Goal: Task Accomplishment & Management: Manage account settings

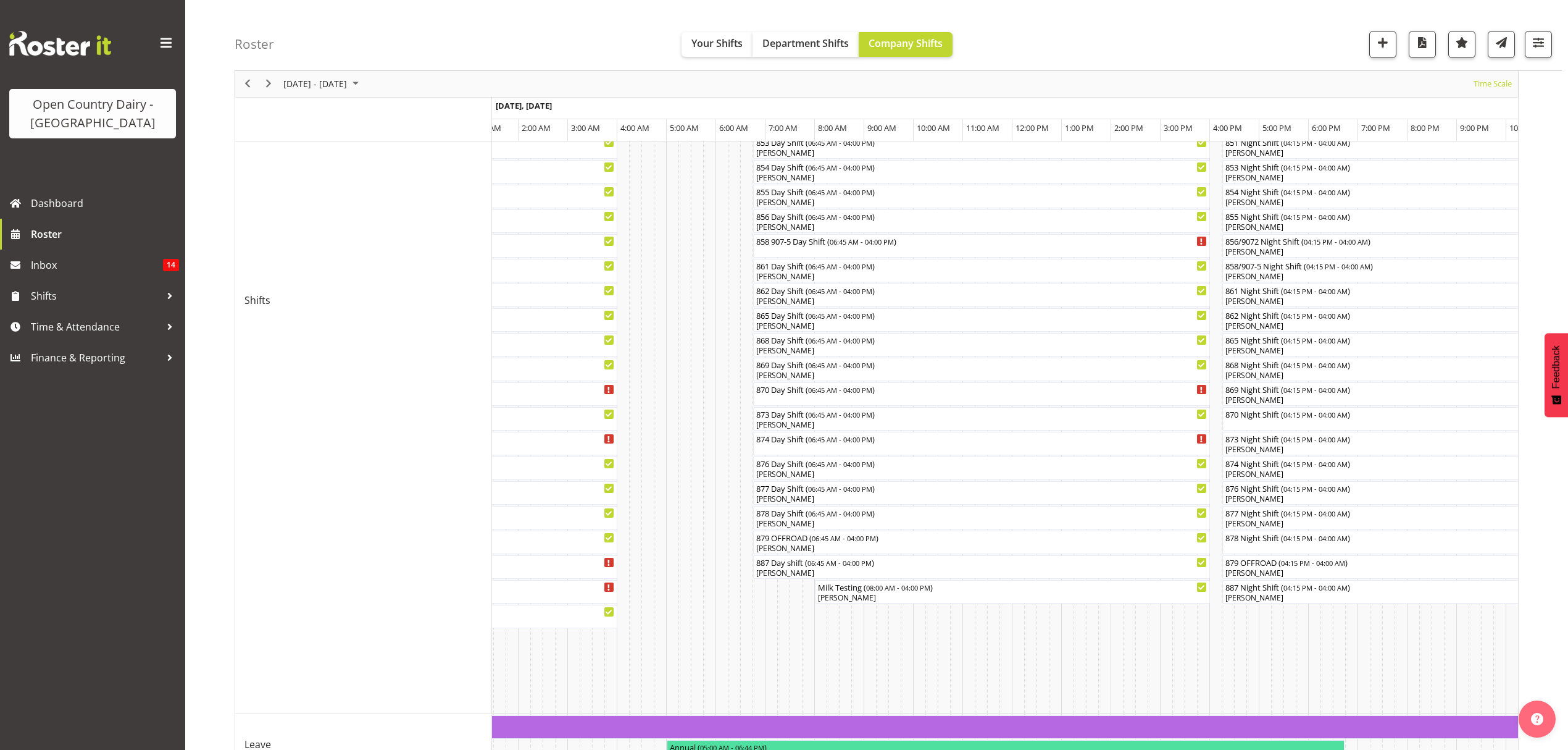
scroll to position [329, 0]
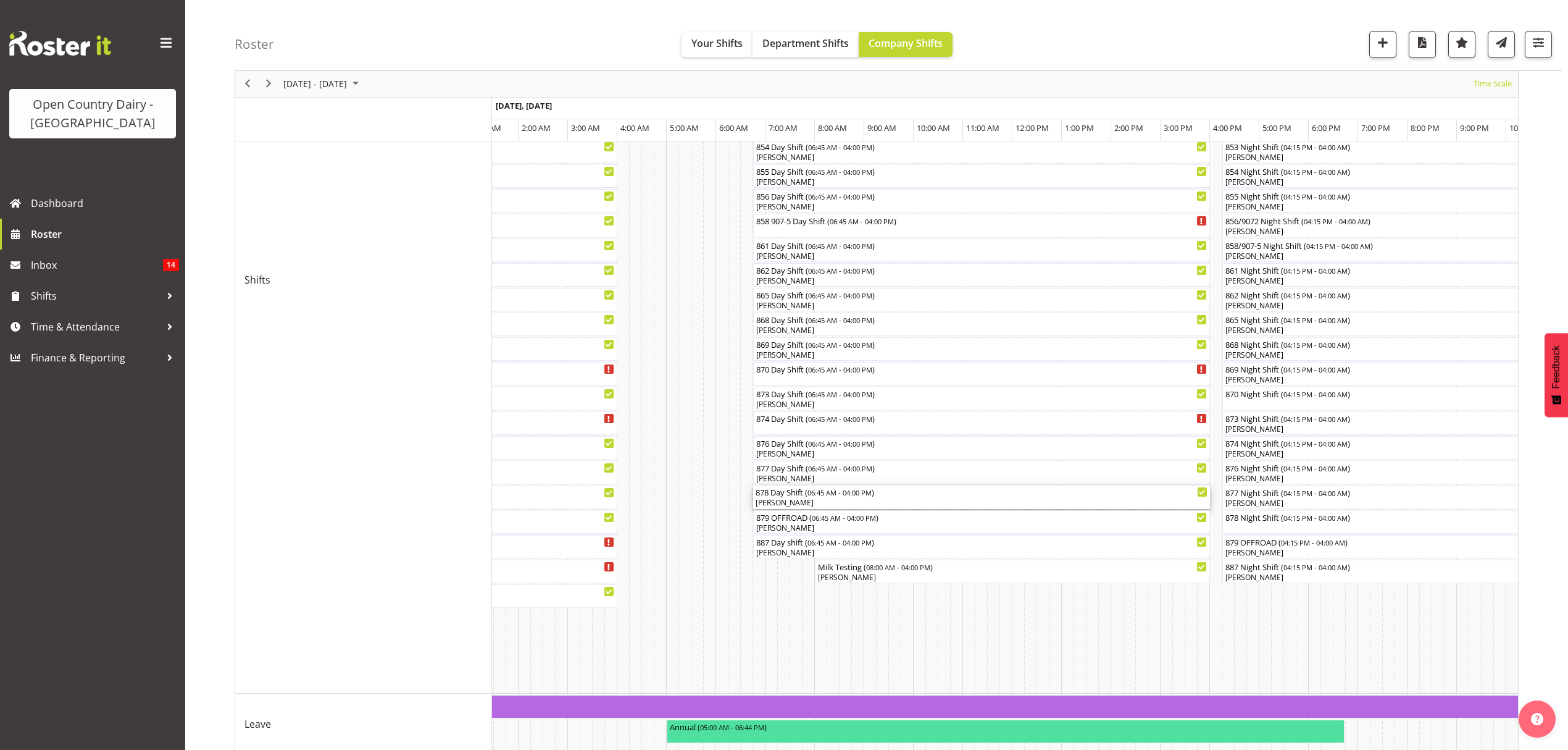
click at [870, 500] on div "[PERSON_NAME]" at bounding box center [981, 503] width 452 height 11
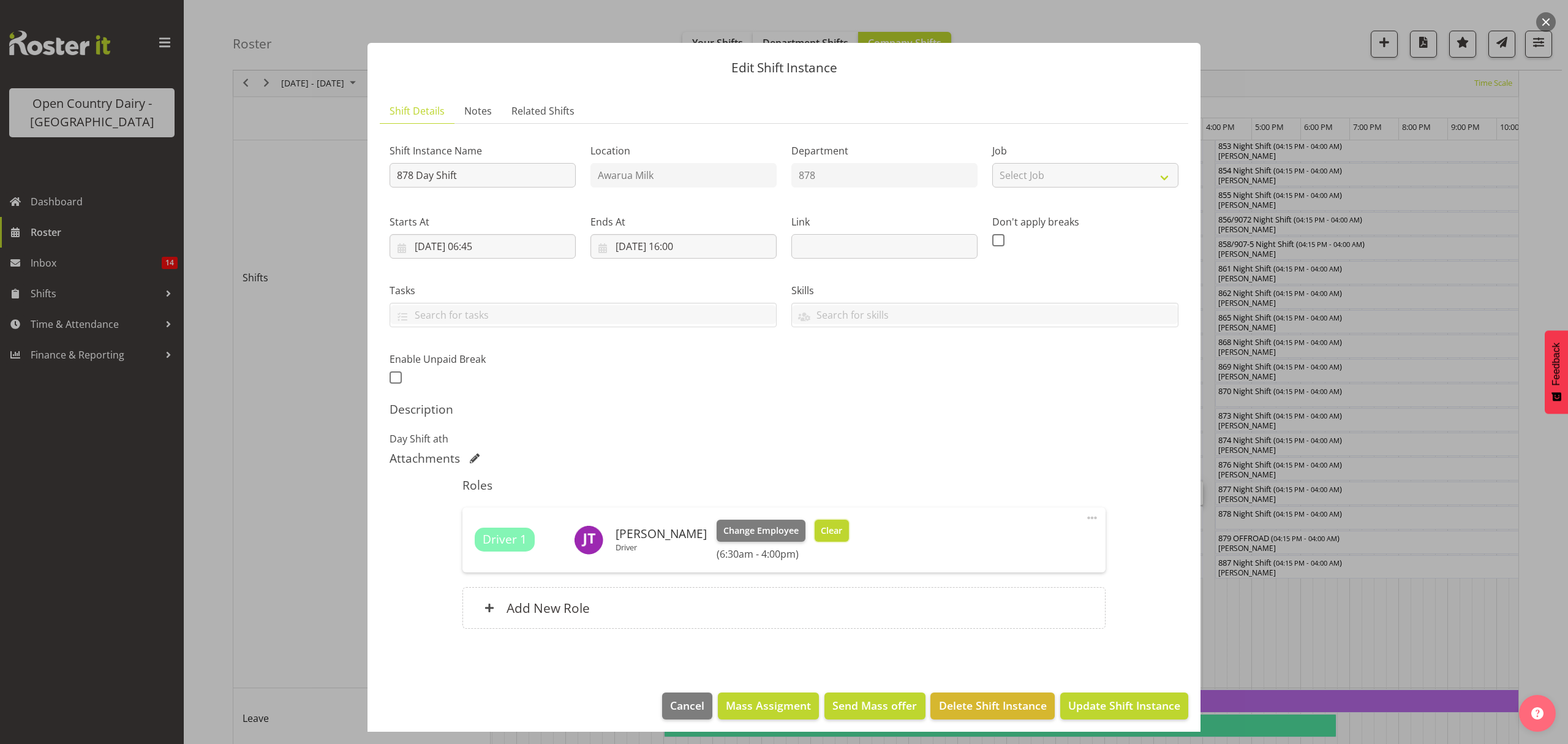
click at [842, 530] on span "Clear" at bounding box center [831, 530] width 21 height 13
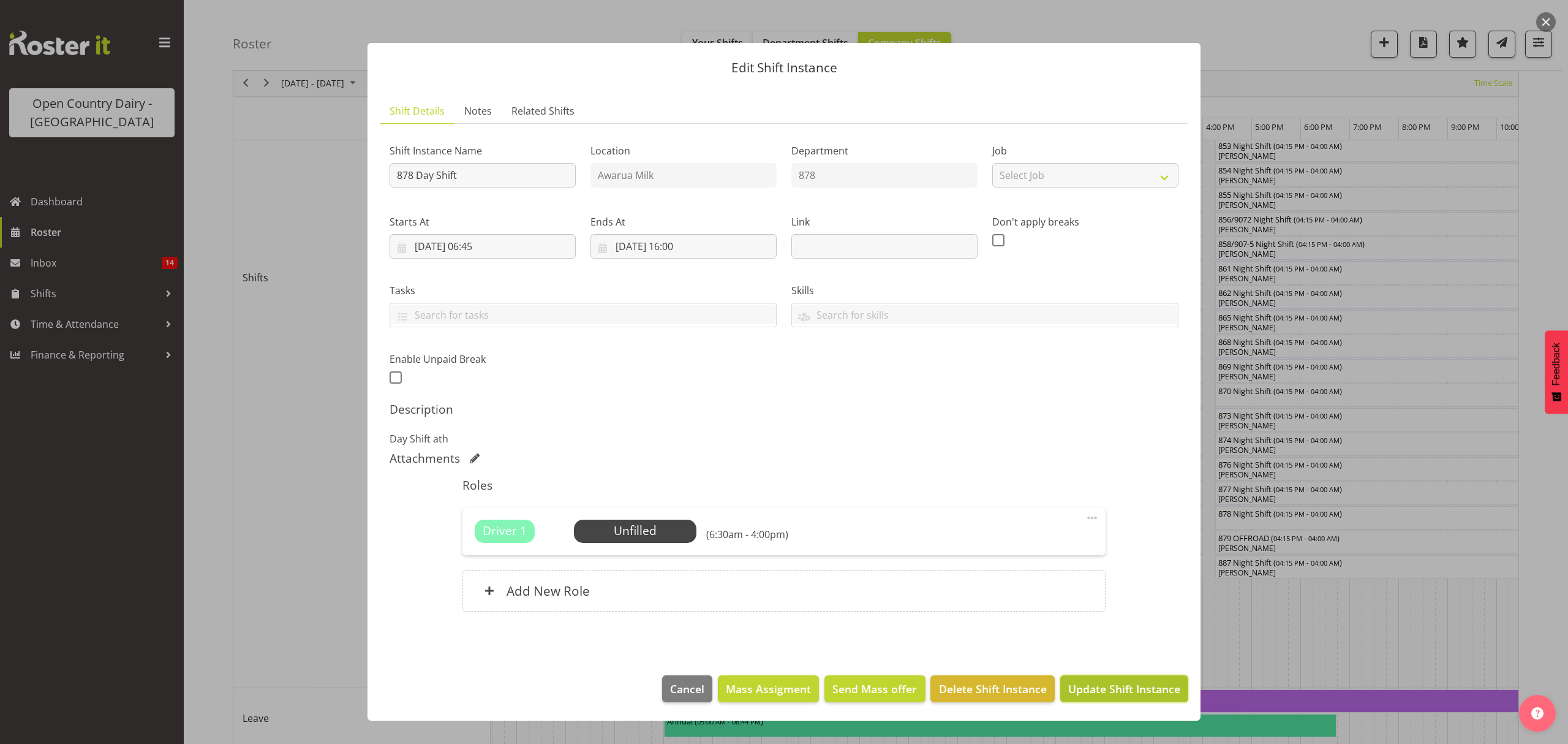
click at [1097, 694] on span "Update Shift Instance" at bounding box center [1124, 689] width 112 height 16
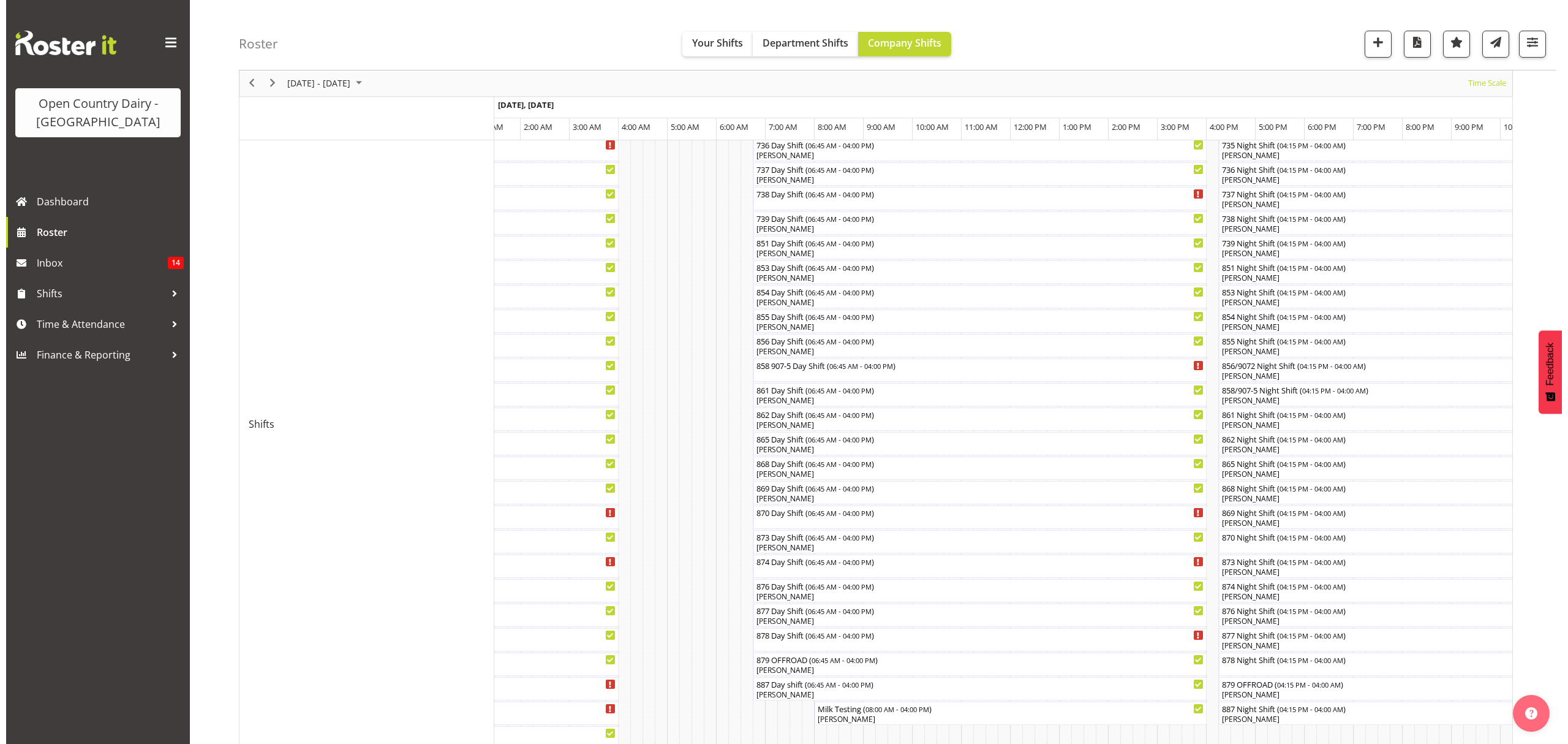
scroll to position [145, 0]
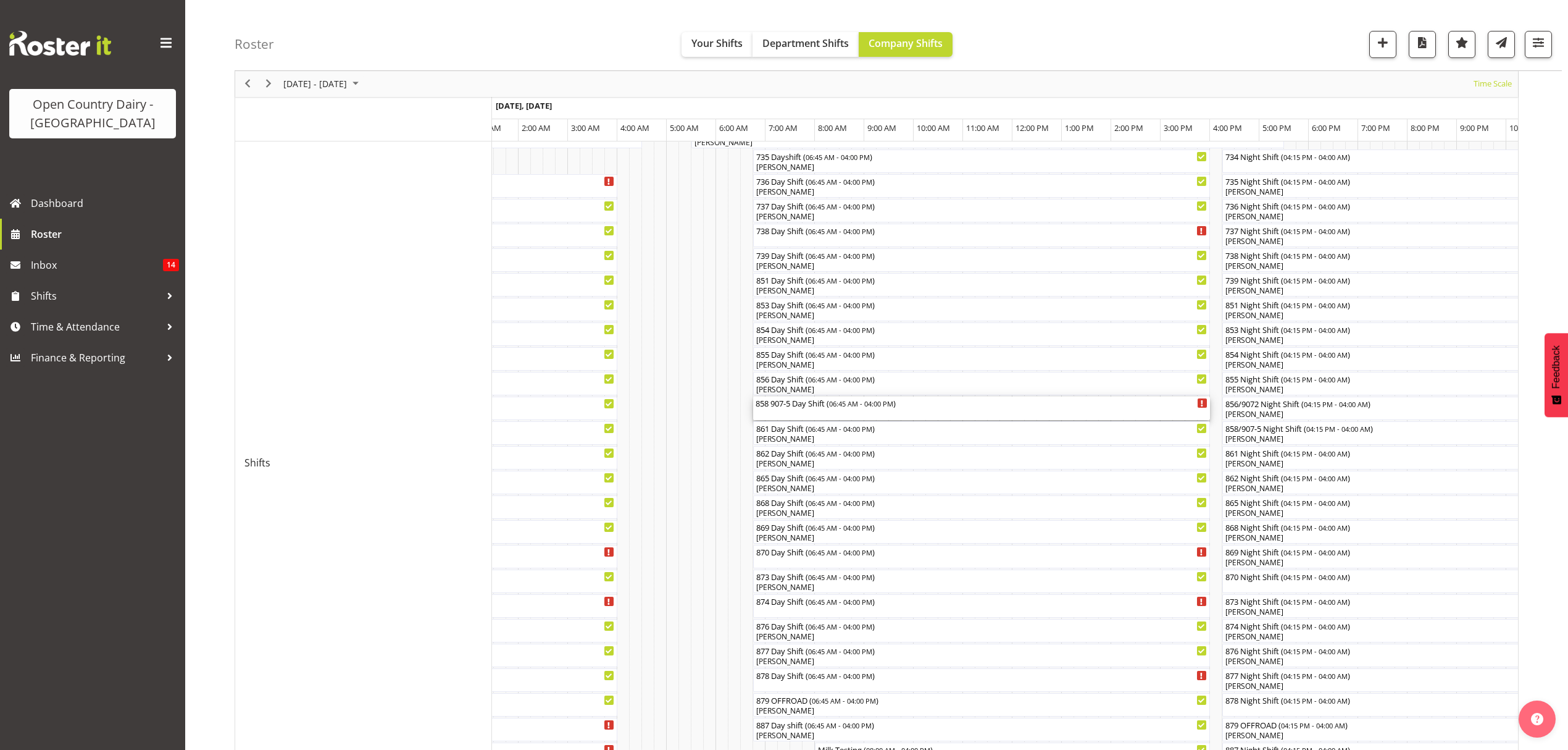
click at [780, 407] on div "858 907-5 Day Shift ( 06:45 AM - 04:00 PM )" at bounding box center [981, 402] width 452 height 12
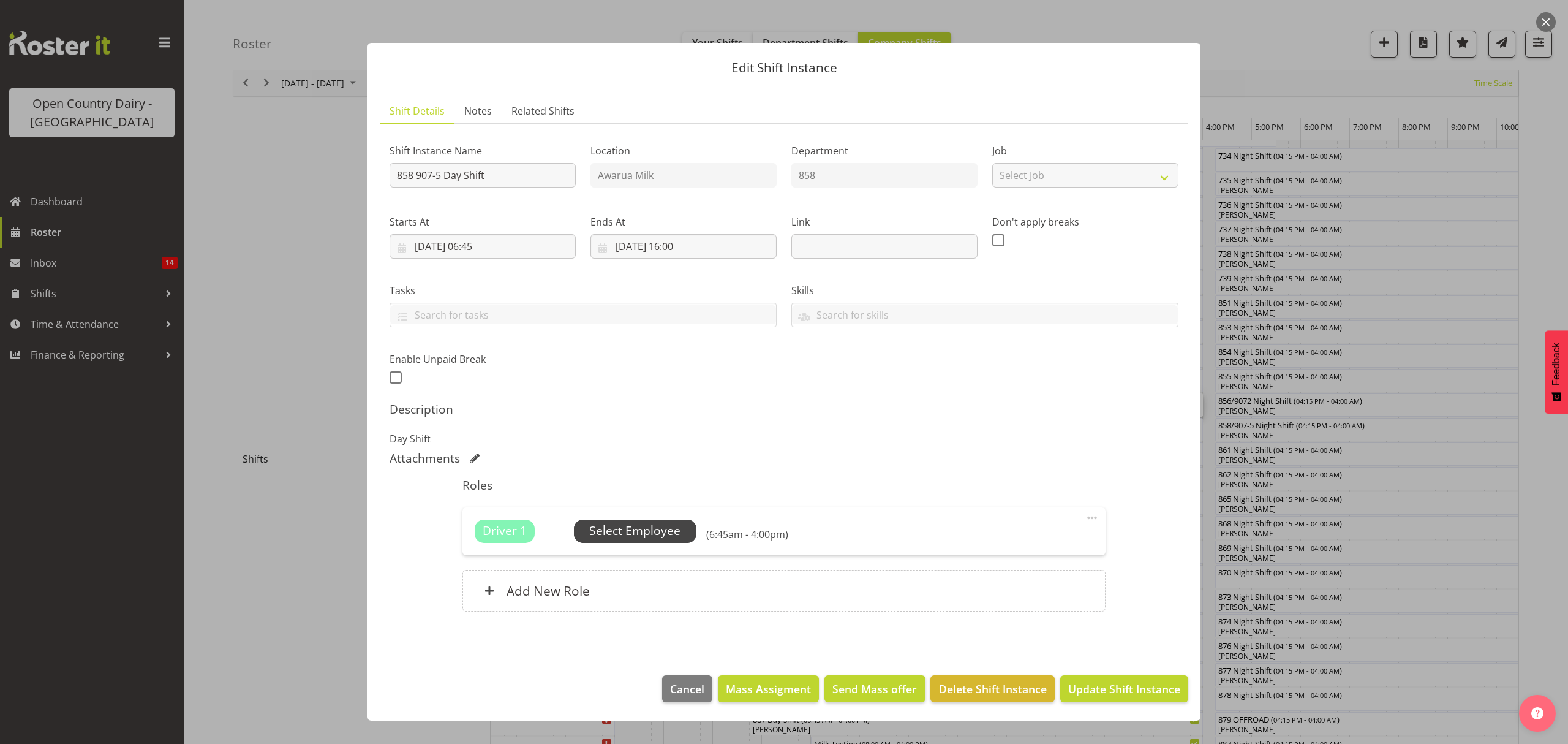
click at [674, 520] on span "Select Employee" at bounding box center [635, 531] width 123 height 23
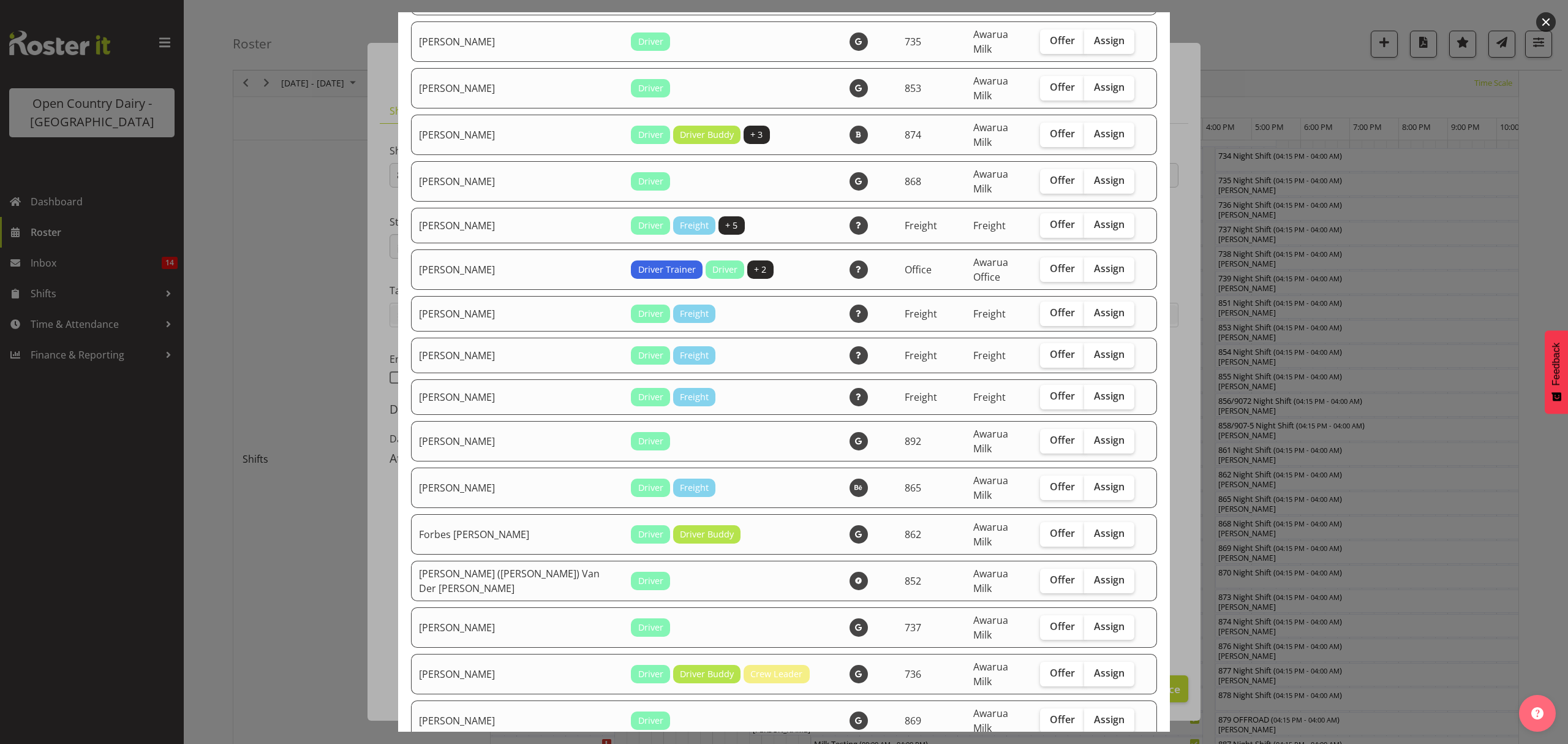
scroll to position [653, 0]
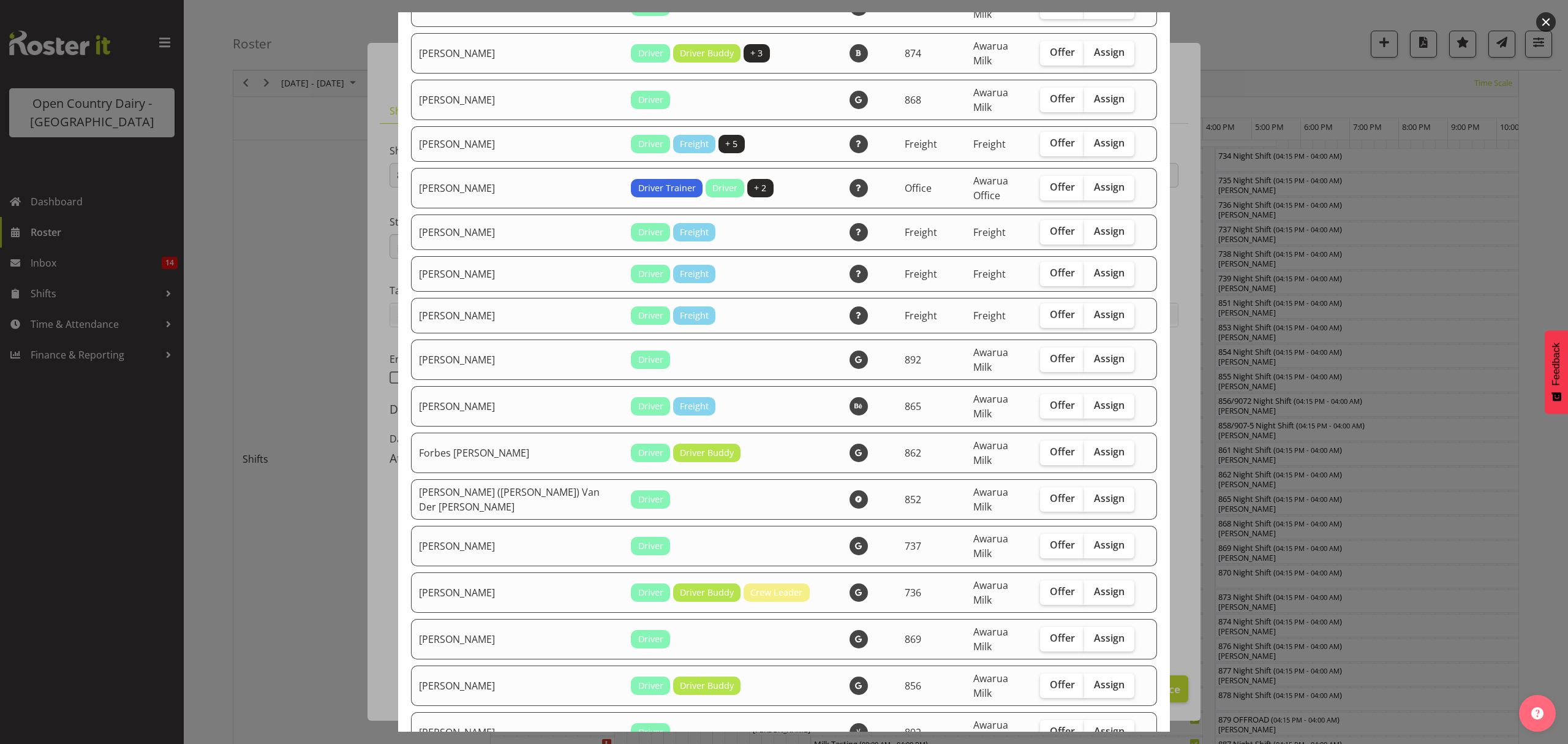
checkbox input "true"
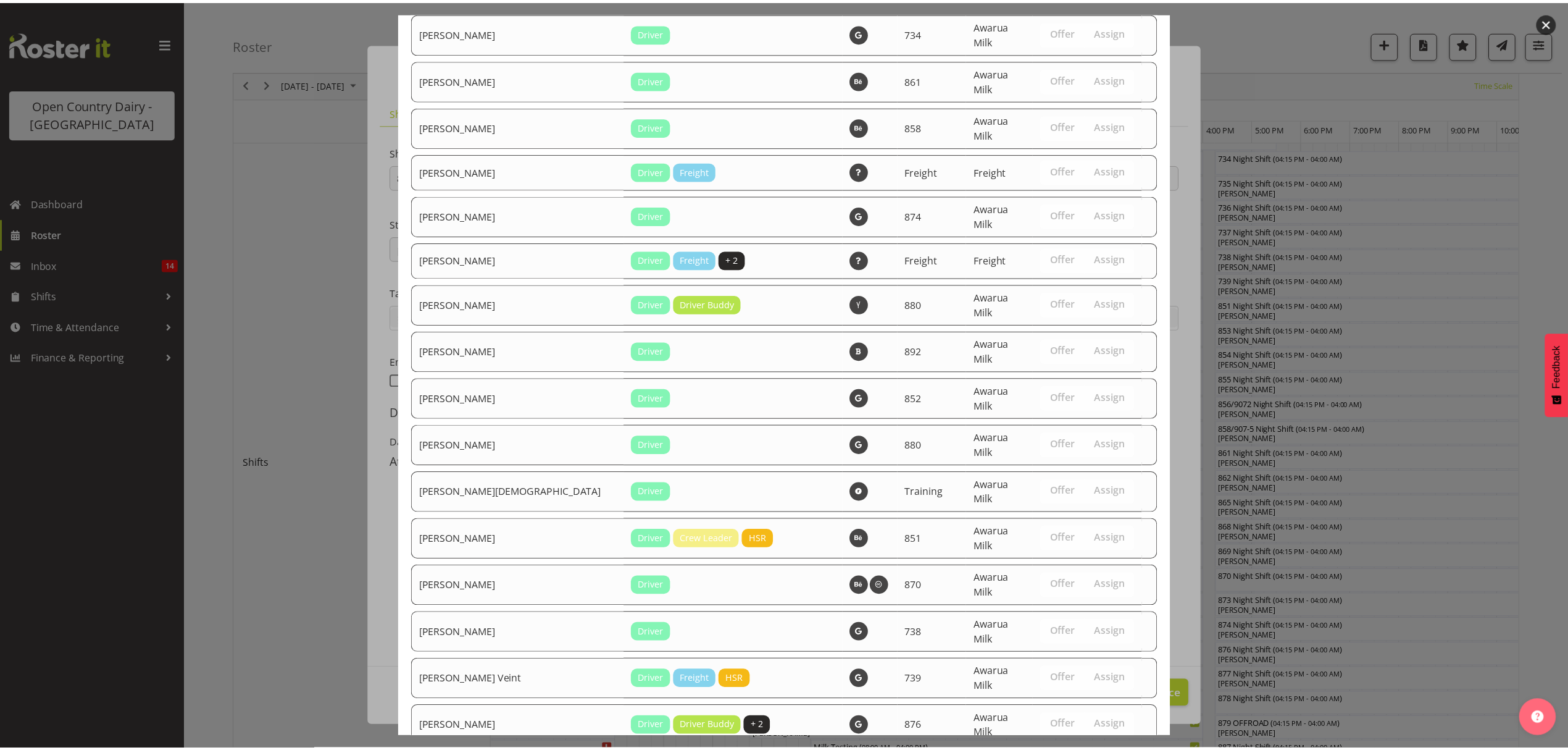
scroll to position [1529, 0]
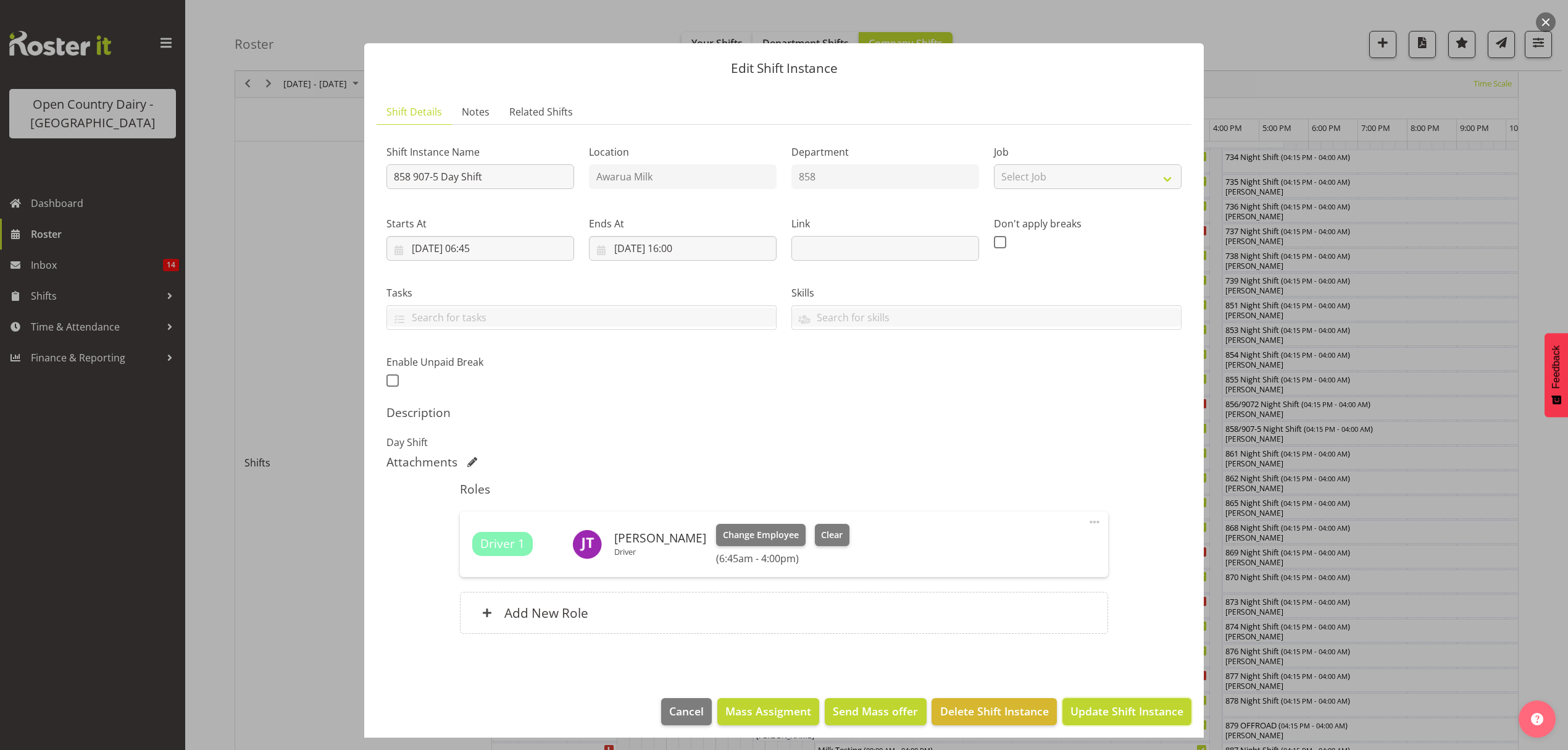
click at [1102, 702] on button "Update Shift Instance" at bounding box center [1127, 711] width 129 height 27
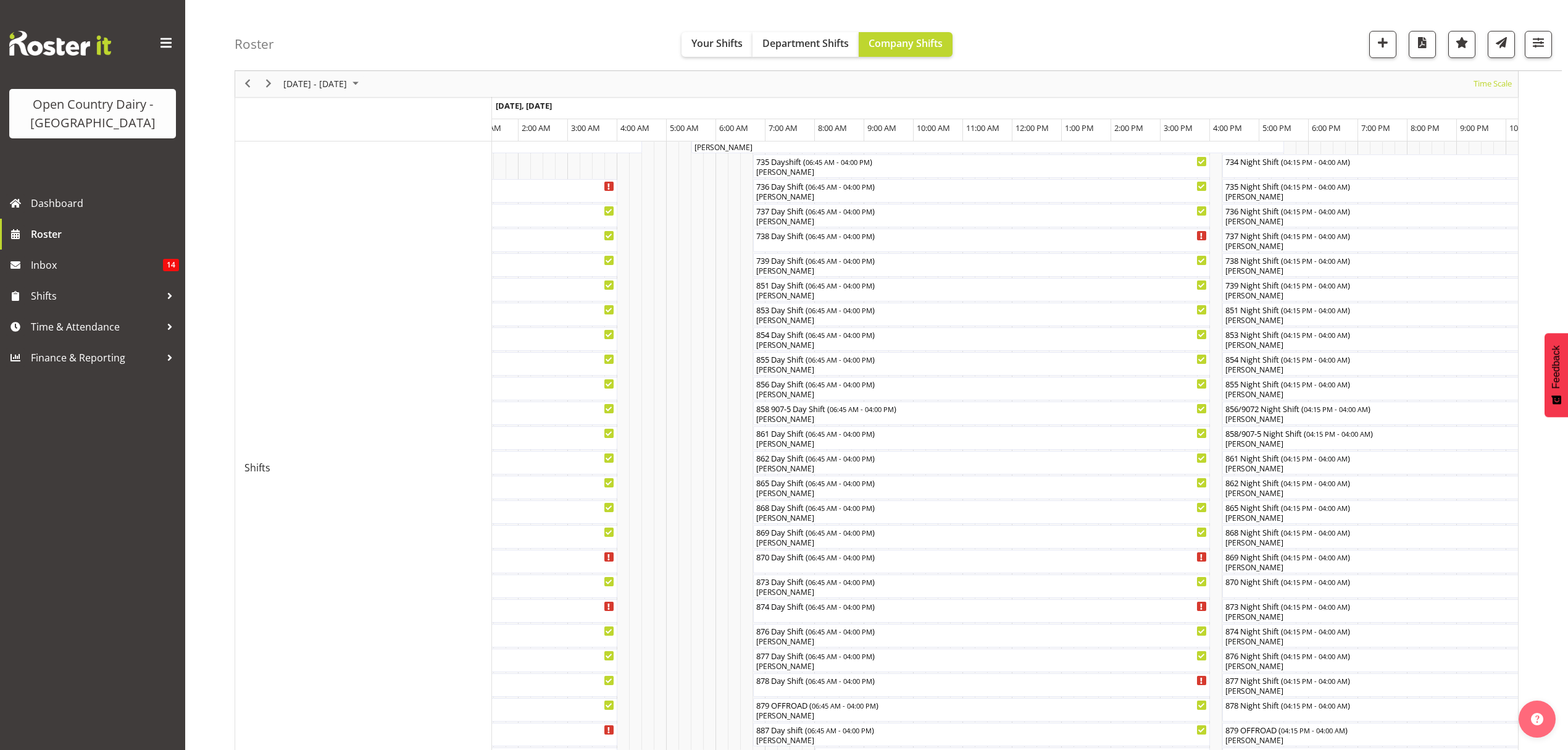
scroll to position [247, 0]
